Goal: Navigation & Orientation: Find specific page/section

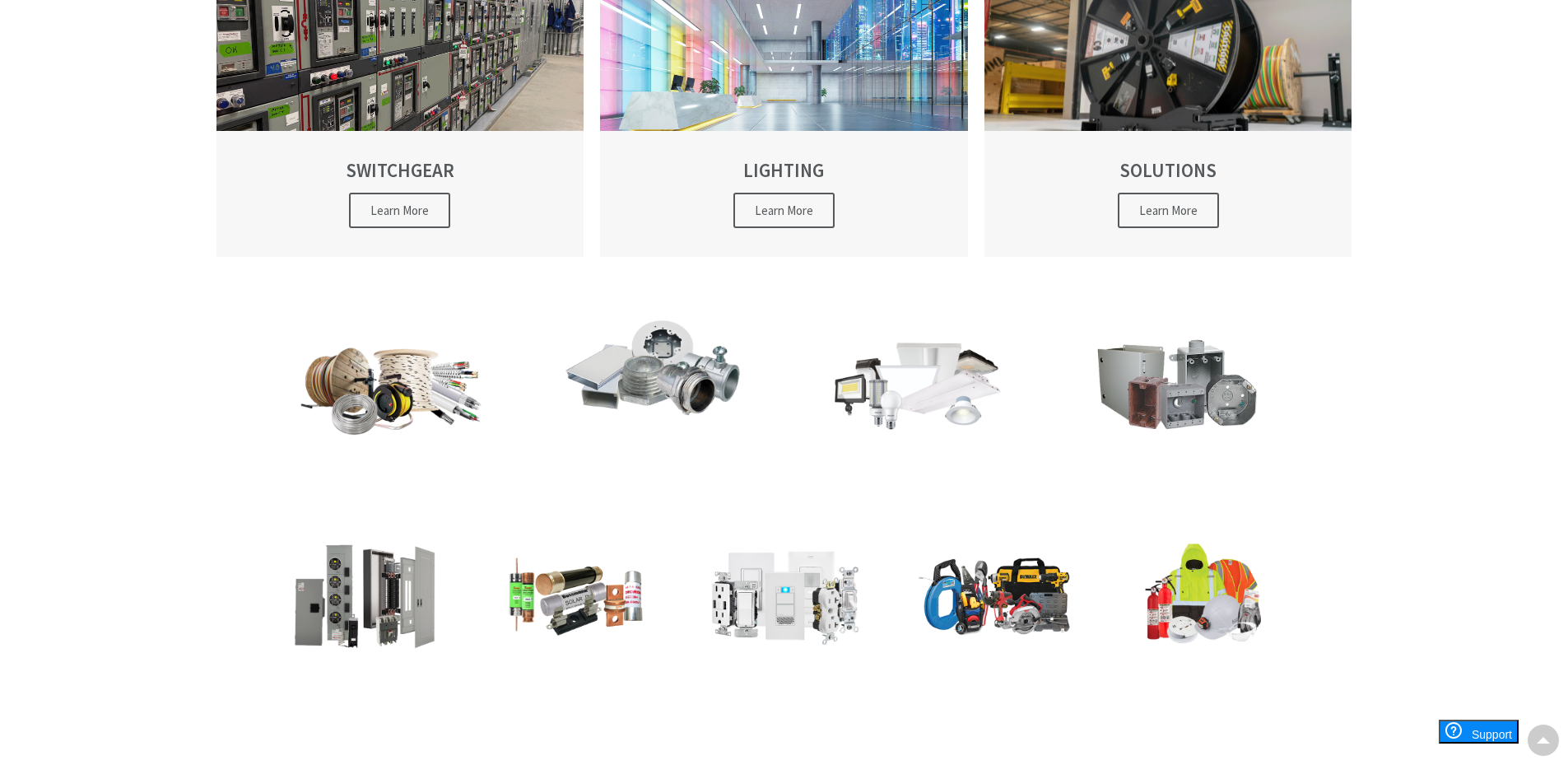
scroll to position [1070, 0]
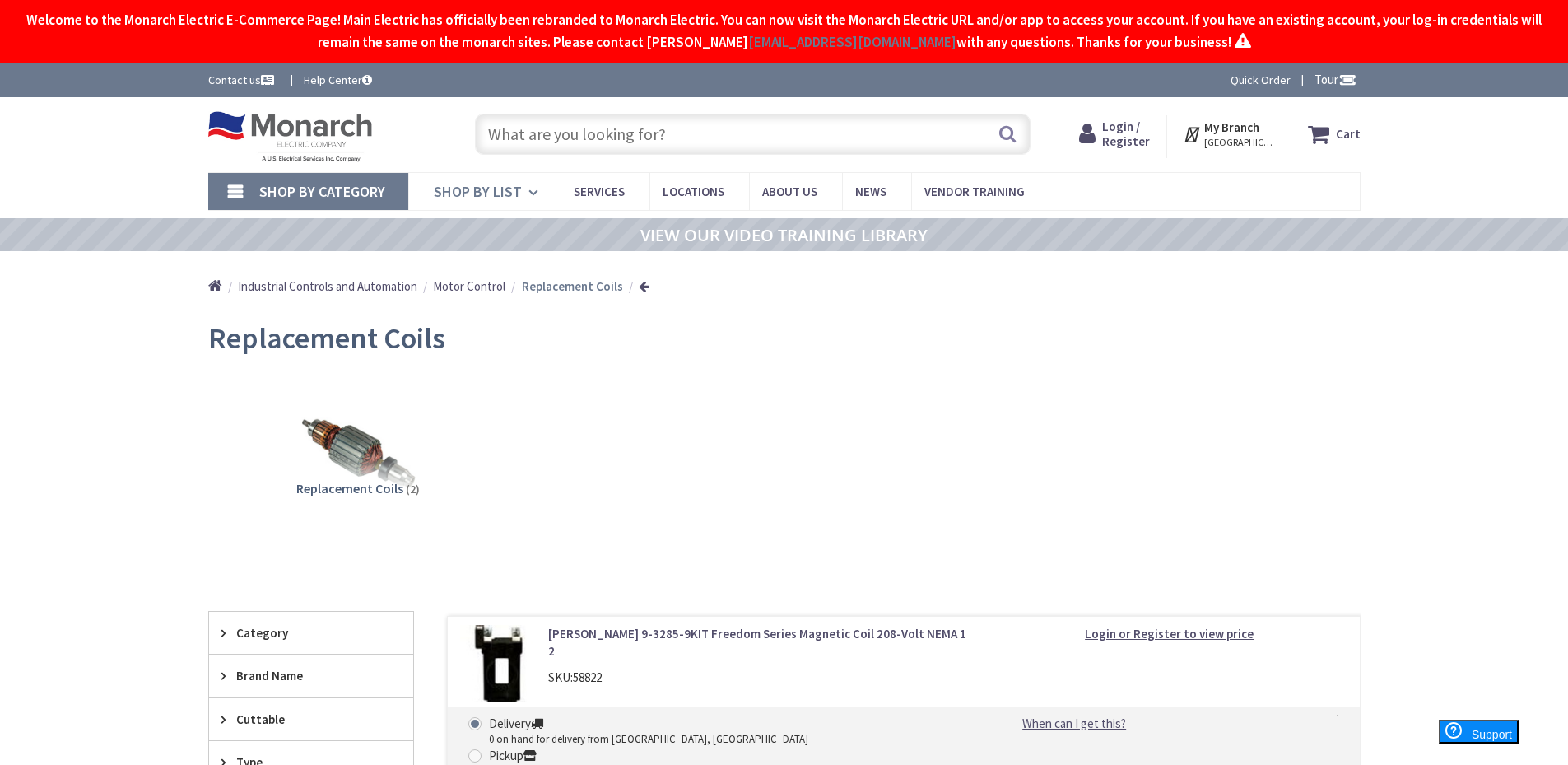
click at [483, 188] on span "Shop By List" at bounding box center [477, 191] width 88 height 19
click at [556, 196] on link "Shop By List" at bounding box center [485, 191] width 153 height 38
click at [599, 194] on span "Services" at bounding box center [599, 191] width 51 height 15
